Goal: Task Accomplishment & Management: Manage account settings

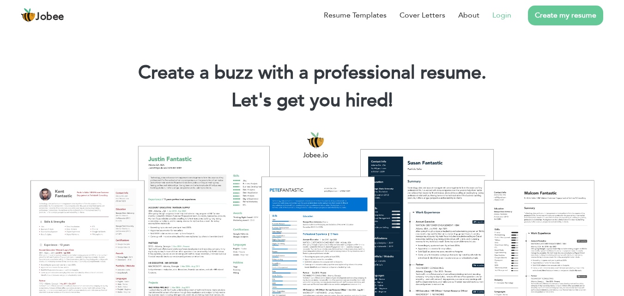
click at [506, 19] on link "Login" at bounding box center [501, 15] width 19 height 11
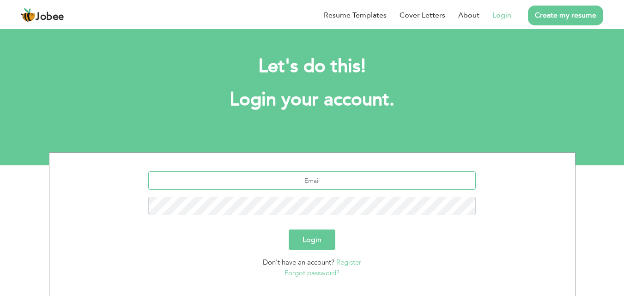
click at [289, 174] on input "text" at bounding box center [311, 180] width 327 height 18
type input "abbasihaider89@gmail.com"
click at [289, 229] on button "Login" at bounding box center [312, 239] width 47 height 20
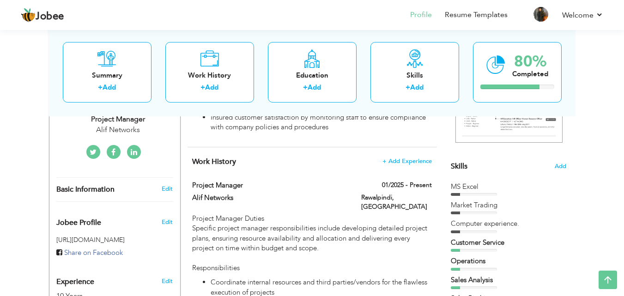
scroll to position [100, 0]
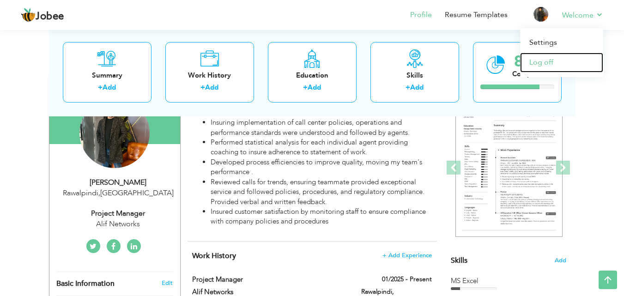
click at [546, 60] on link "Log off" at bounding box center [561, 63] width 83 height 20
